Goal: Task Accomplishment & Management: Manage account settings

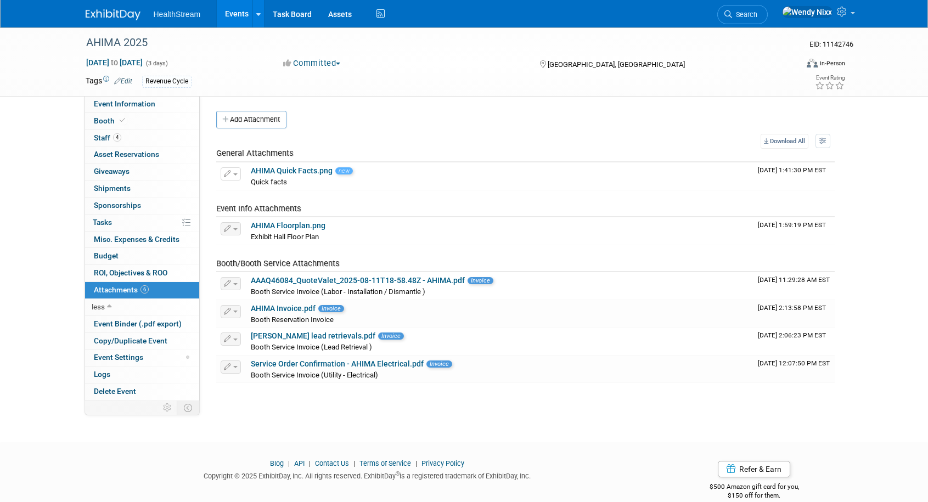
click at [233, 16] on link "Events" at bounding box center [237, 13] width 40 height 27
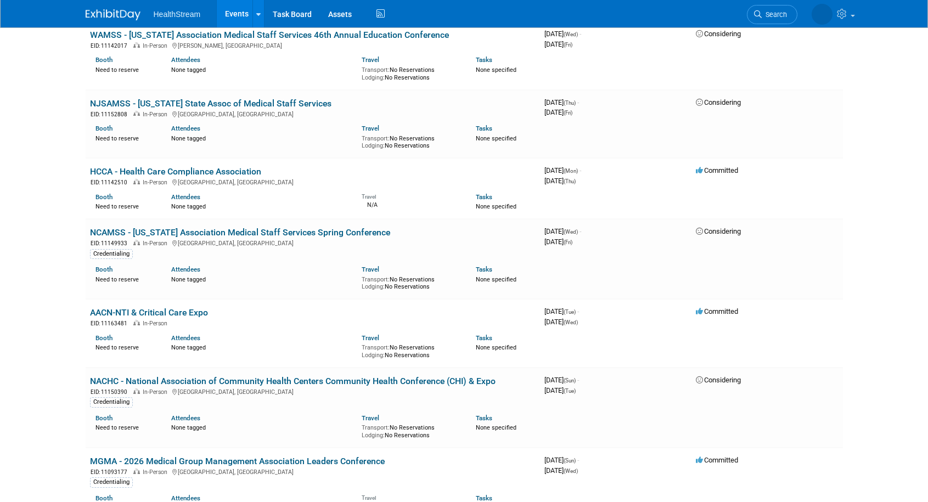
scroll to position [1372, 0]
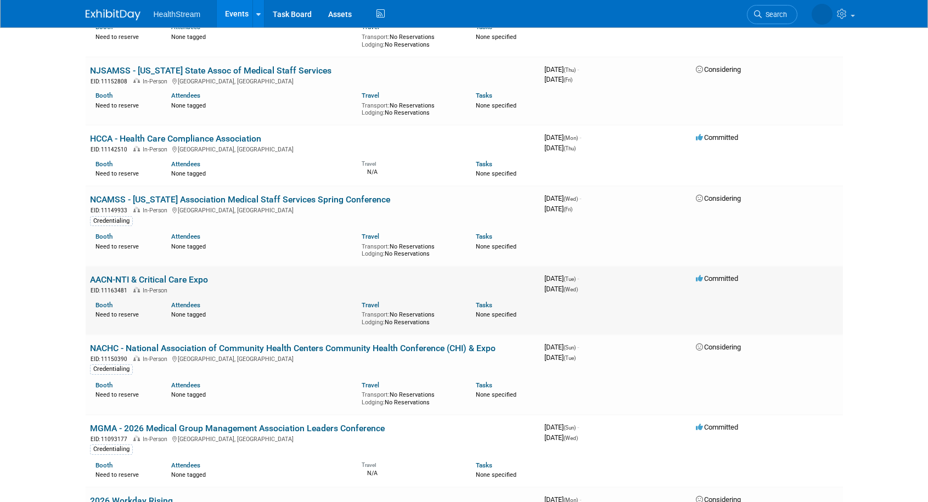
click at [193, 279] on link "AACN-NTI & Critical Care Expo" at bounding box center [149, 279] width 118 height 10
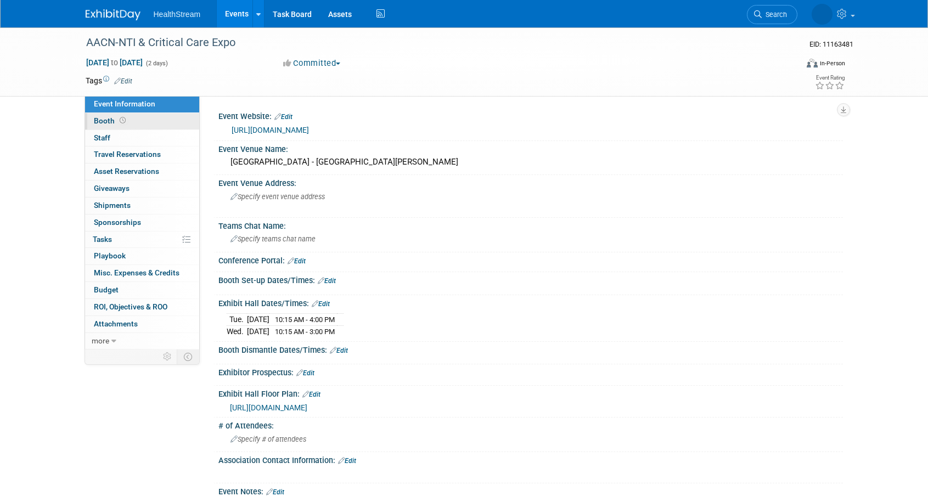
click at [104, 119] on span "Booth" at bounding box center [111, 120] width 34 height 9
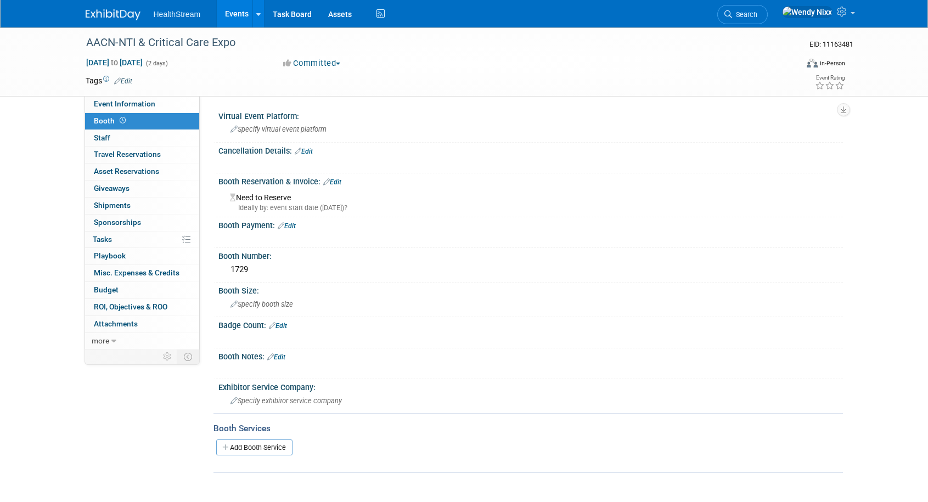
click at [296, 226] on link "Edit" at bounding box center [287, 226] width 18 height 8
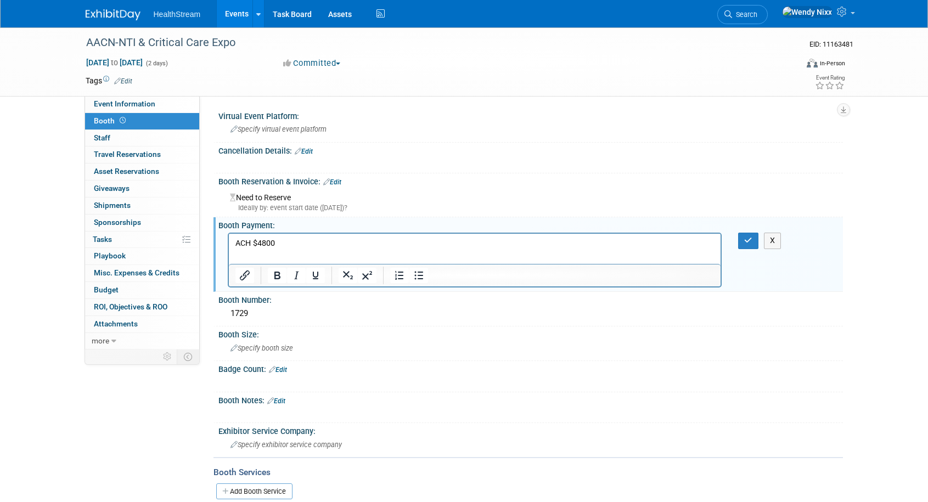
click at [339, 178] on link "Edit" at bounding box center [332, 182] width 18 height 8
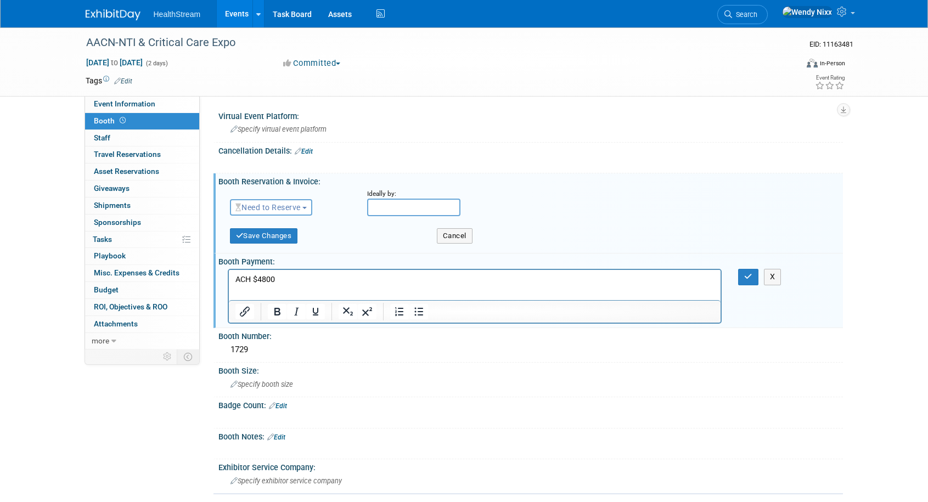
click at [309, 204] on button "Need to Reserve" at bounding box center [271, 207] width 83 height 16
click at [277, 235] on link "Reserved" at bounding box center [288, 241] width 117 height 15
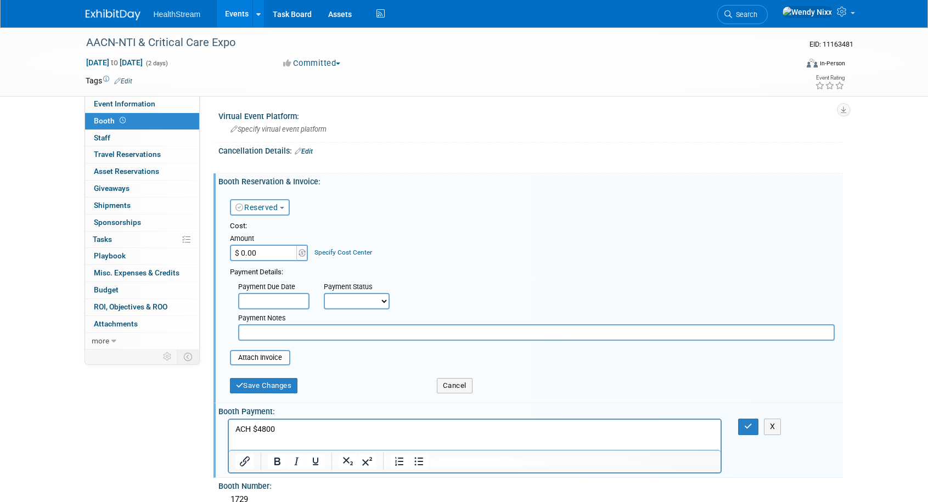
click at [270, 251] on input "$ 0.00" at bounding box center [264, 253] width 69 height 16
type input "$ 4,800.00"
click at [298, 334] on input "text" at bounding box center [536, 332] width 596 height 16
type input "Add paid invoice from Darci when available"
click at [272, 388] on button "Save Changes" at bounding box center [264, 385] width 68 height 15
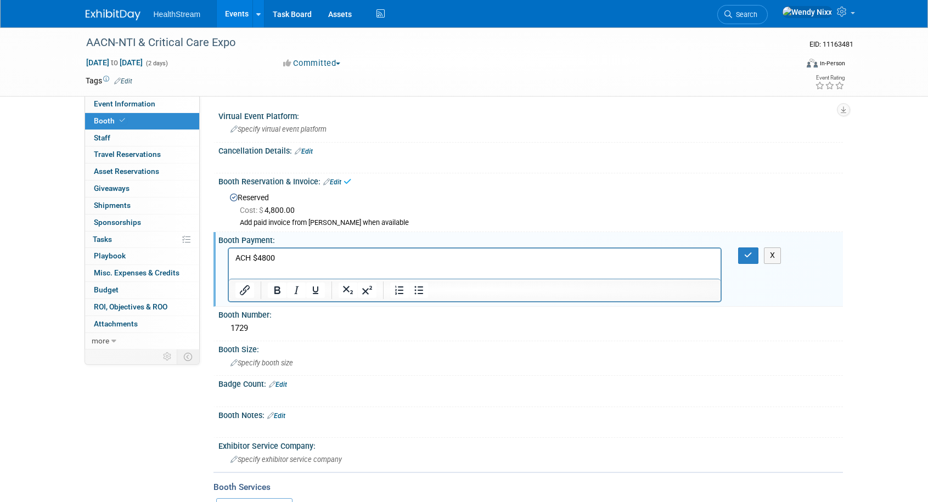
click at [285, 258] on p "ACH $4800" at bounding box center [475, 258] width 480 height 11
click at [750, 255] on icon "button" at bounding box center [748, 255] width 8 height 8
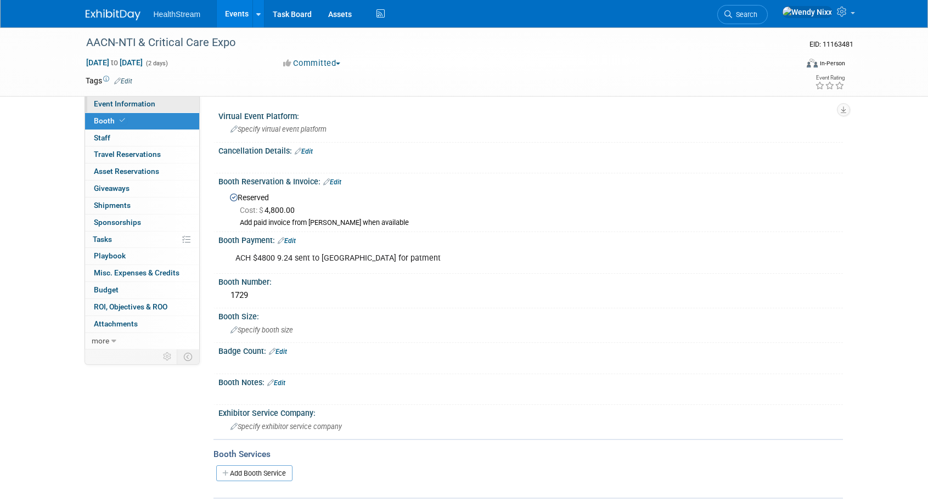
click at [152, 100] on span "Event Information" at bounding box center [124, 103] width 61 height 9
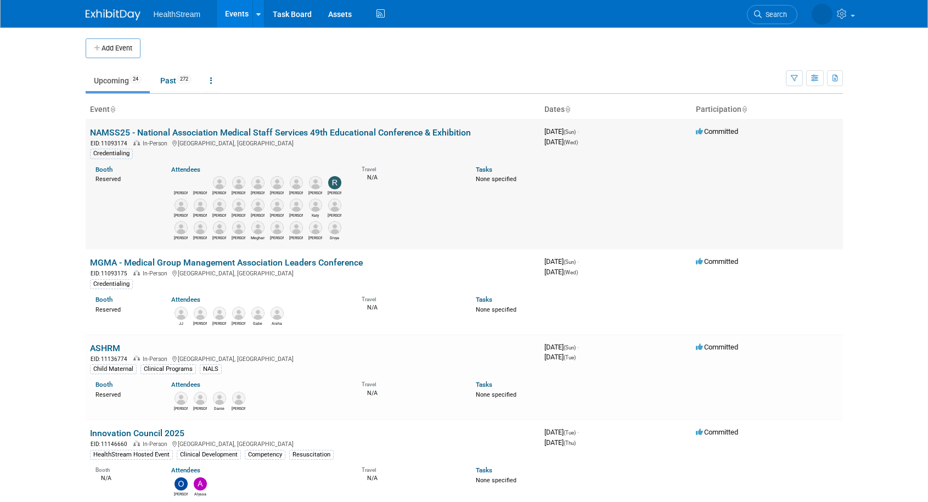
click at [255, 133] on link "NAMSS25 - National Association Medical Staff Services 49th Educational Conferen…" at bounding box center [280, 132] width 381 height 10
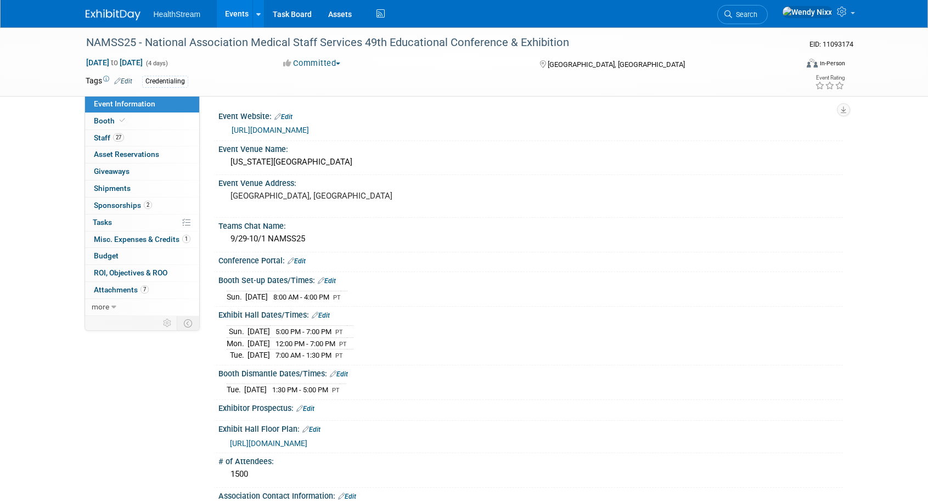
click at [324, 313] on link "Edit" at bounding box center [321, 316] width 18 height 8
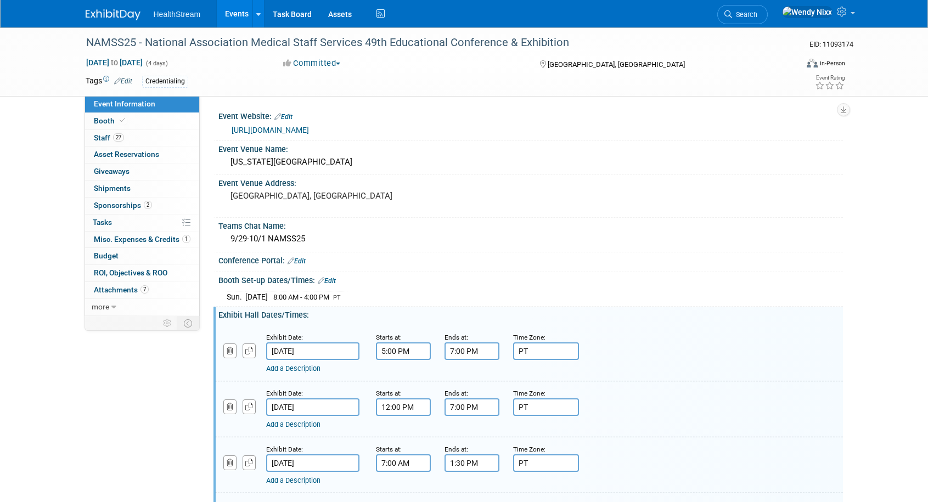
click at [306, 368] on link "Add a Description" at bounding box center [293, 368] width 54 height 8
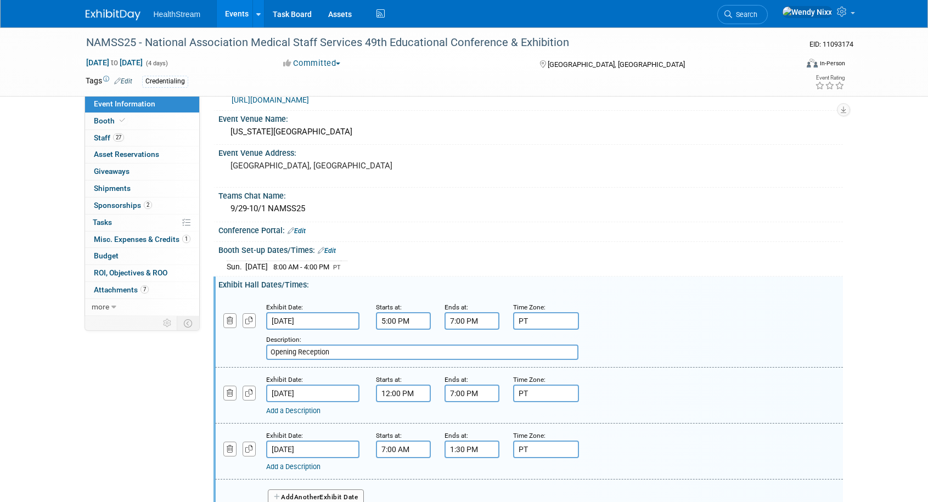
scroll to position [55, 0]
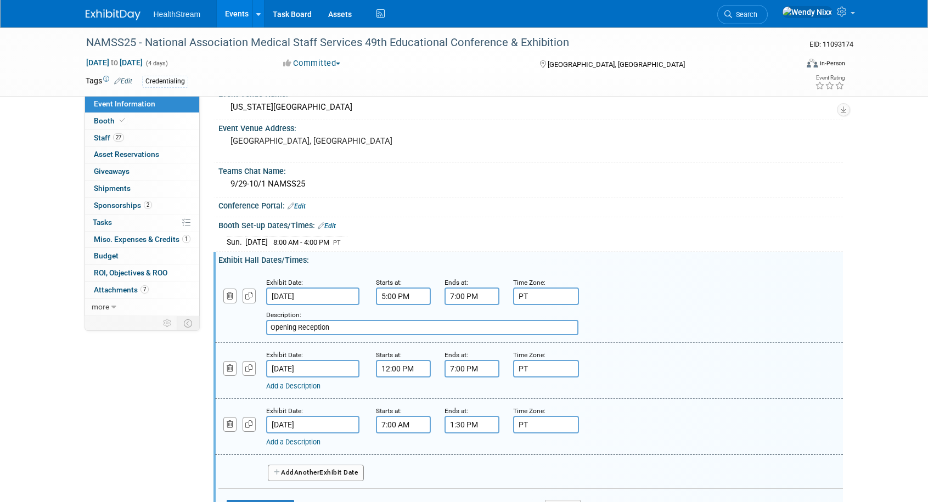
type input "Opening Reception"
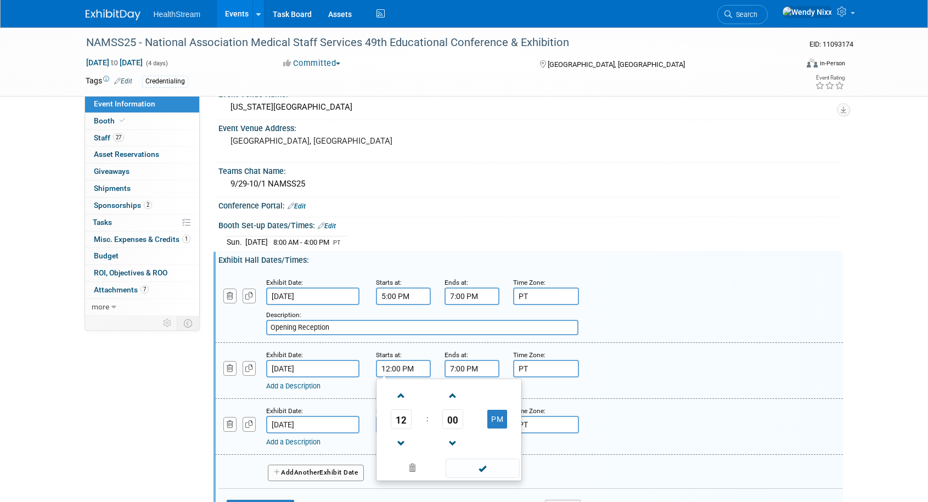
click at [415, 367] on input "12:00 PM" at bounding box center [403, 369] width 55 height 18
click at [403, 419] on span "12" at bounding box center [401, 419] width 21 height 20
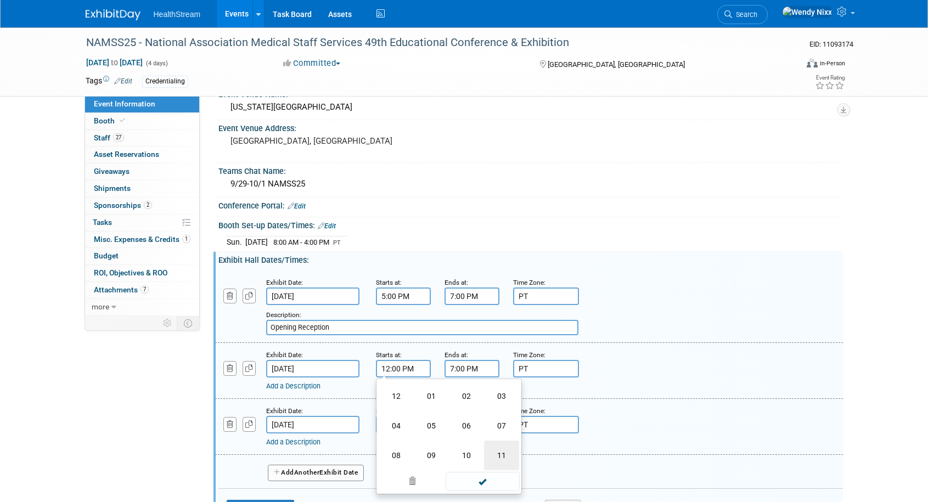
click at [503, 454] on td "11" at bounding box center [501, 456] width 35 height 30
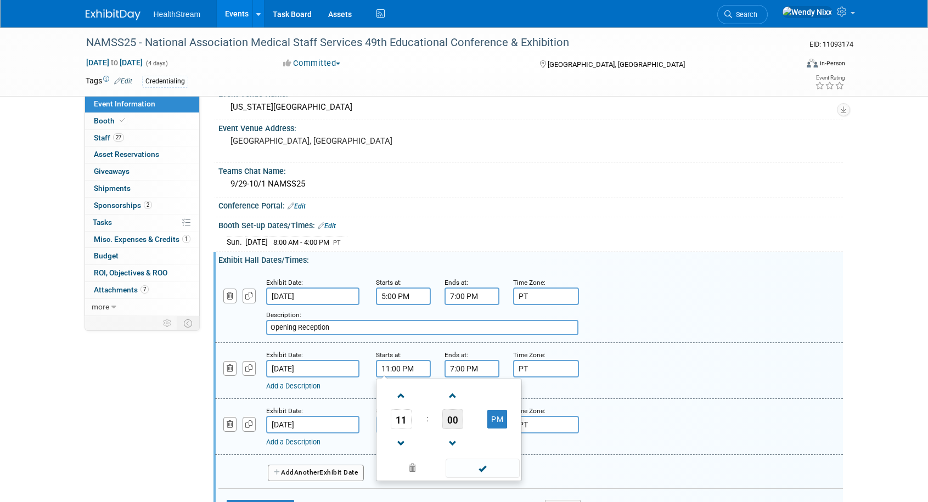
click at [452, 420] on span "00" at bounding box center [452, 419] width 21 height 20
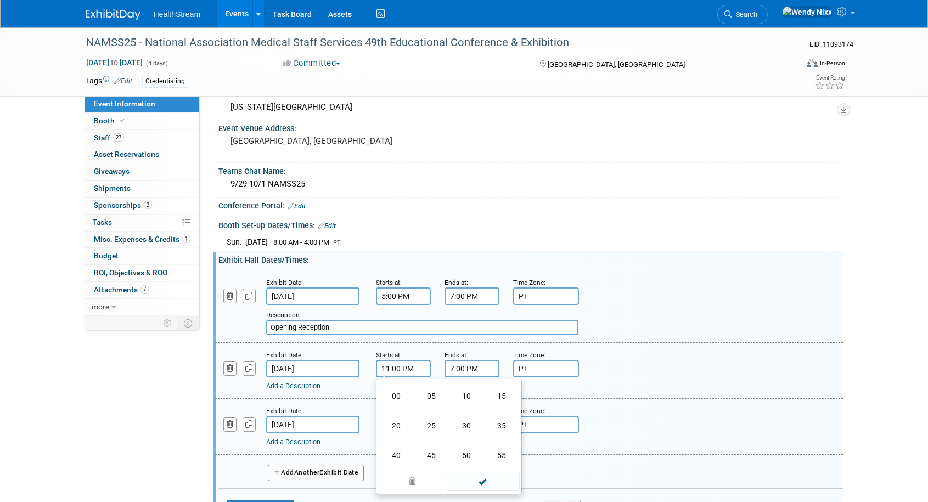
click at [499, 396] on td "15" at bounding box center [501, 396] width 35 height 30
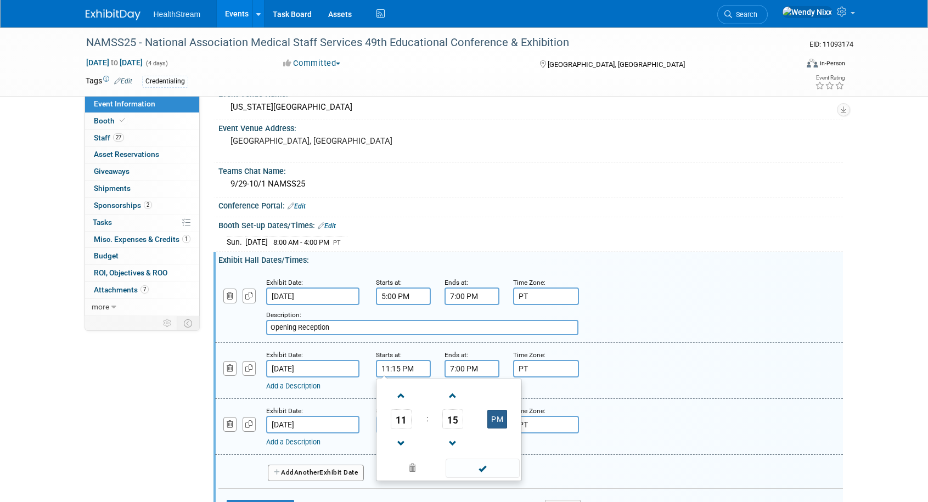
click at [494, 416] on button "PM" at bounding box center [497, 419] width 20 height 19
type input "11:15 AM"
click at [481, 473] on span at bounding box center [483, 468] width 74 height 19
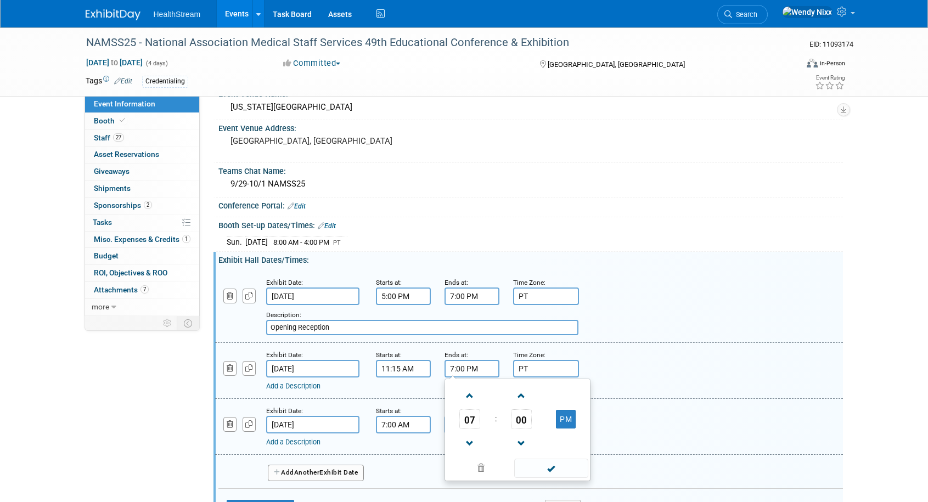
click at [477, 368] on input "7:00 PM" at bounding box center [471, 369] width 55 height 18
click at [471, 440] on span at bounding box center [469, 443] width 19 height 19
click at [527, 414] on span "00" at bounding box center [521, 419] width 21 height 20
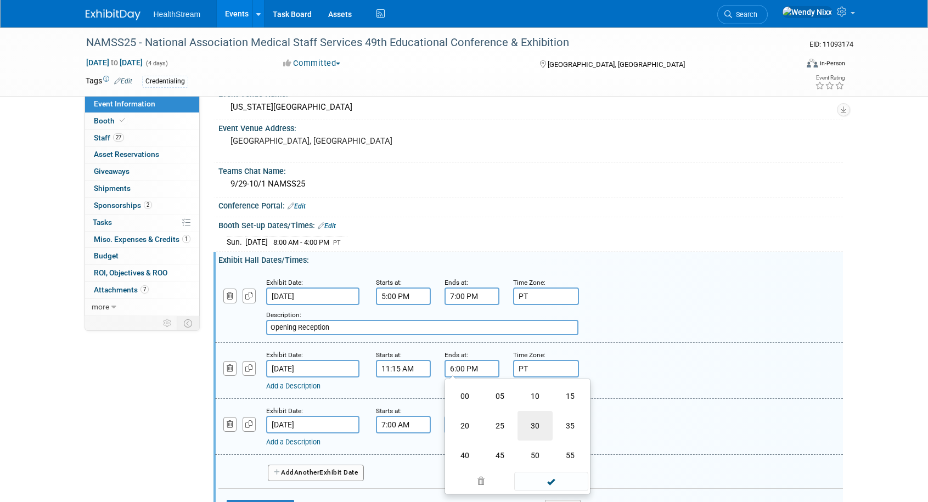
click at [534, 420] on td "30" at bounding box center [534, 426] width 35 height 30
type input "6:30 PM"
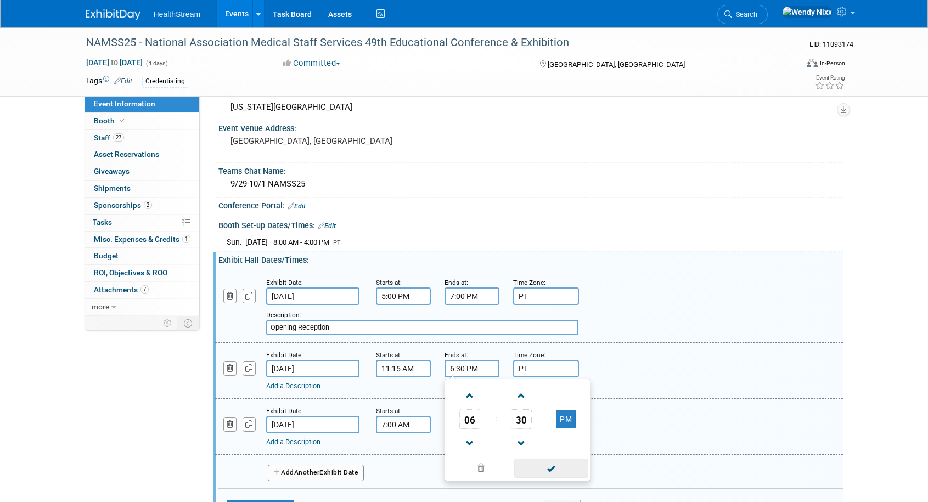
click at [556, 469] on span at bounding box center [551, 468] width 74 height 19
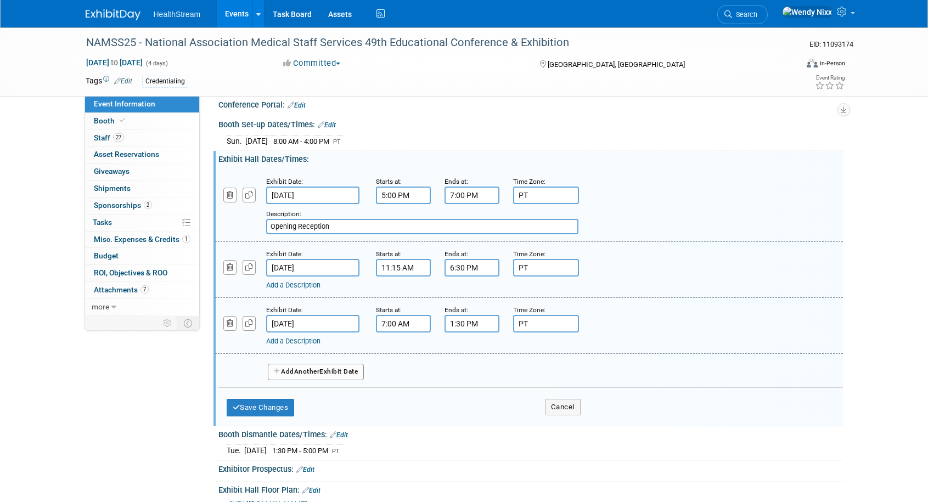
scroll to position [165, 0]
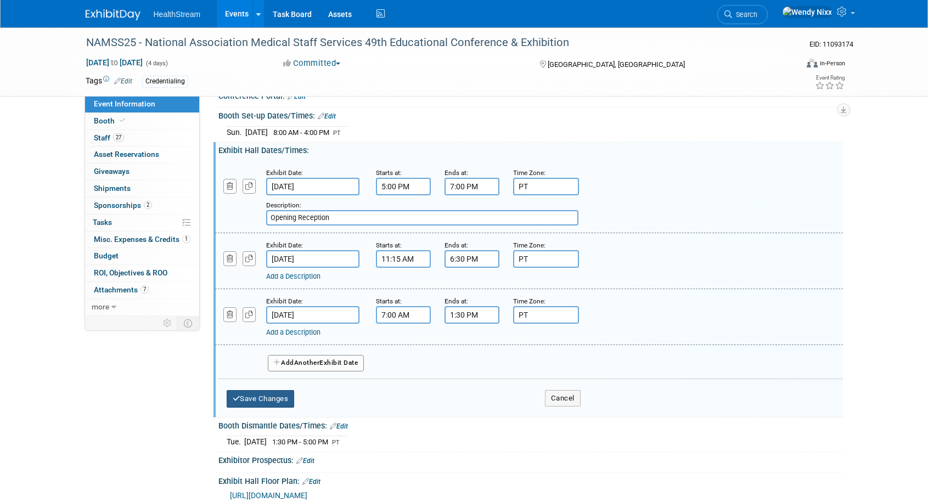
click at [274, 400] on button "Save Changes" at bounding box center [261, 399] width 68 height 18
